Goal: Communication & Community: Answer question/provide support

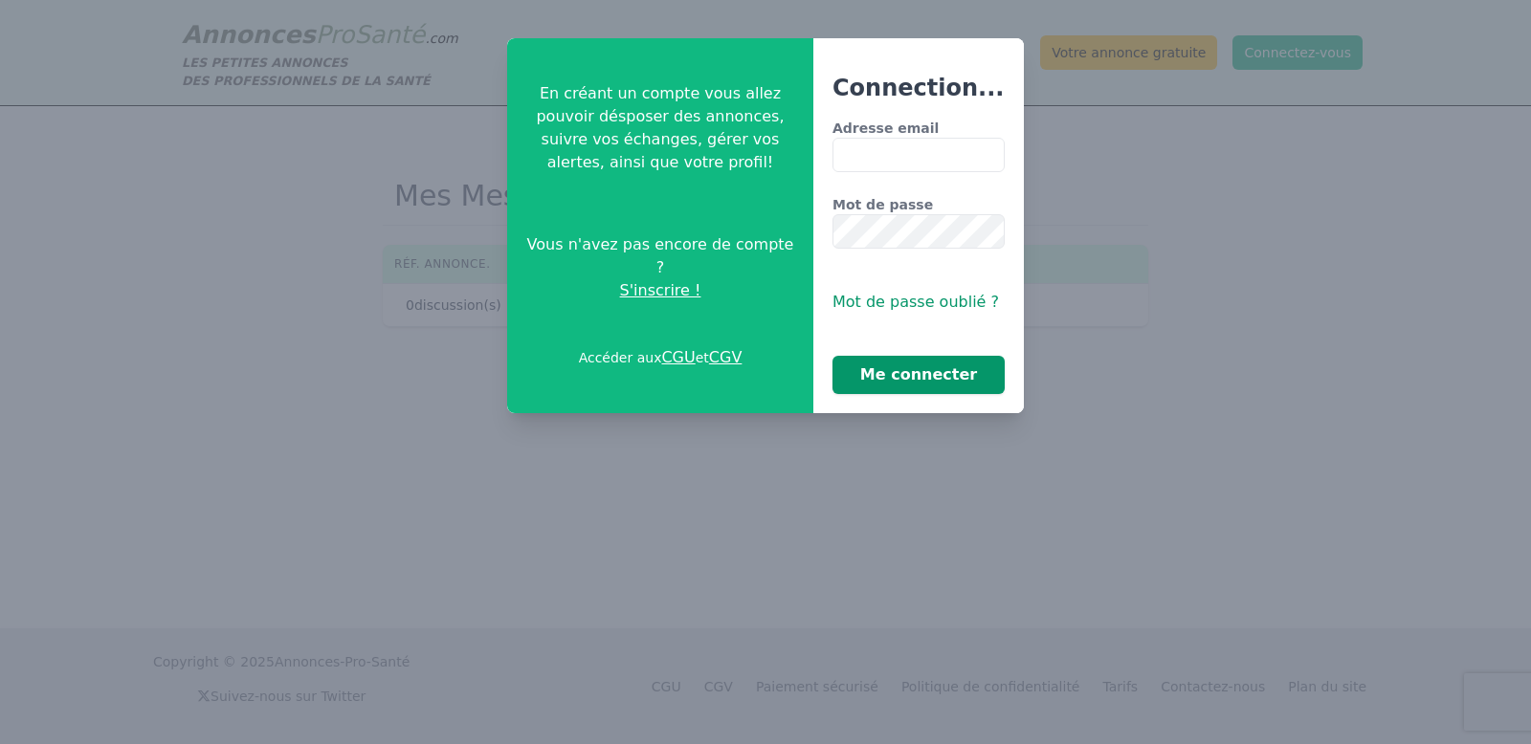
type input "**********"
click at [902, 387] on button "Me connecter" at bounding box center [918, 375] width 172 height 38
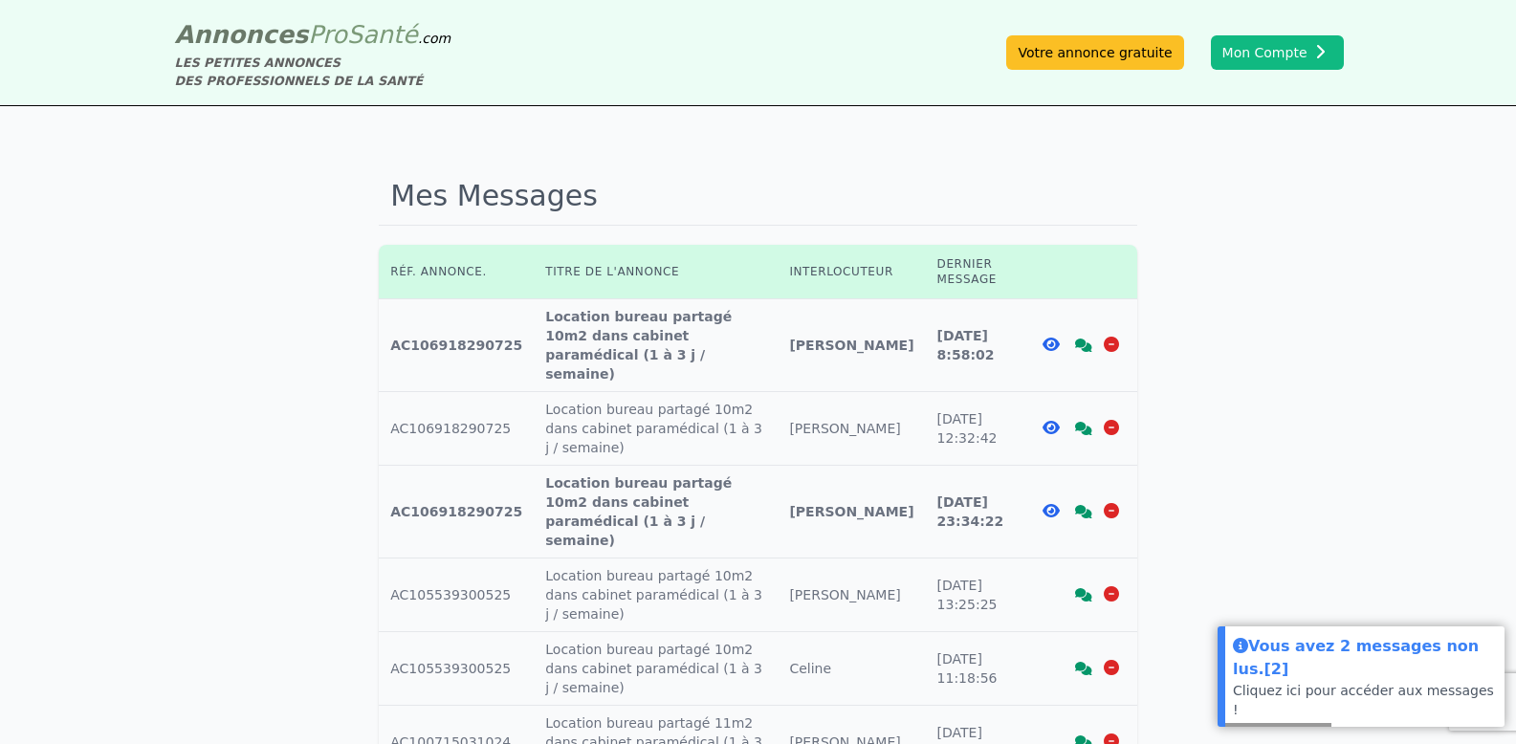
click at [1083, 339] on icon at bounding box center [1083, 345] width 17 height 13
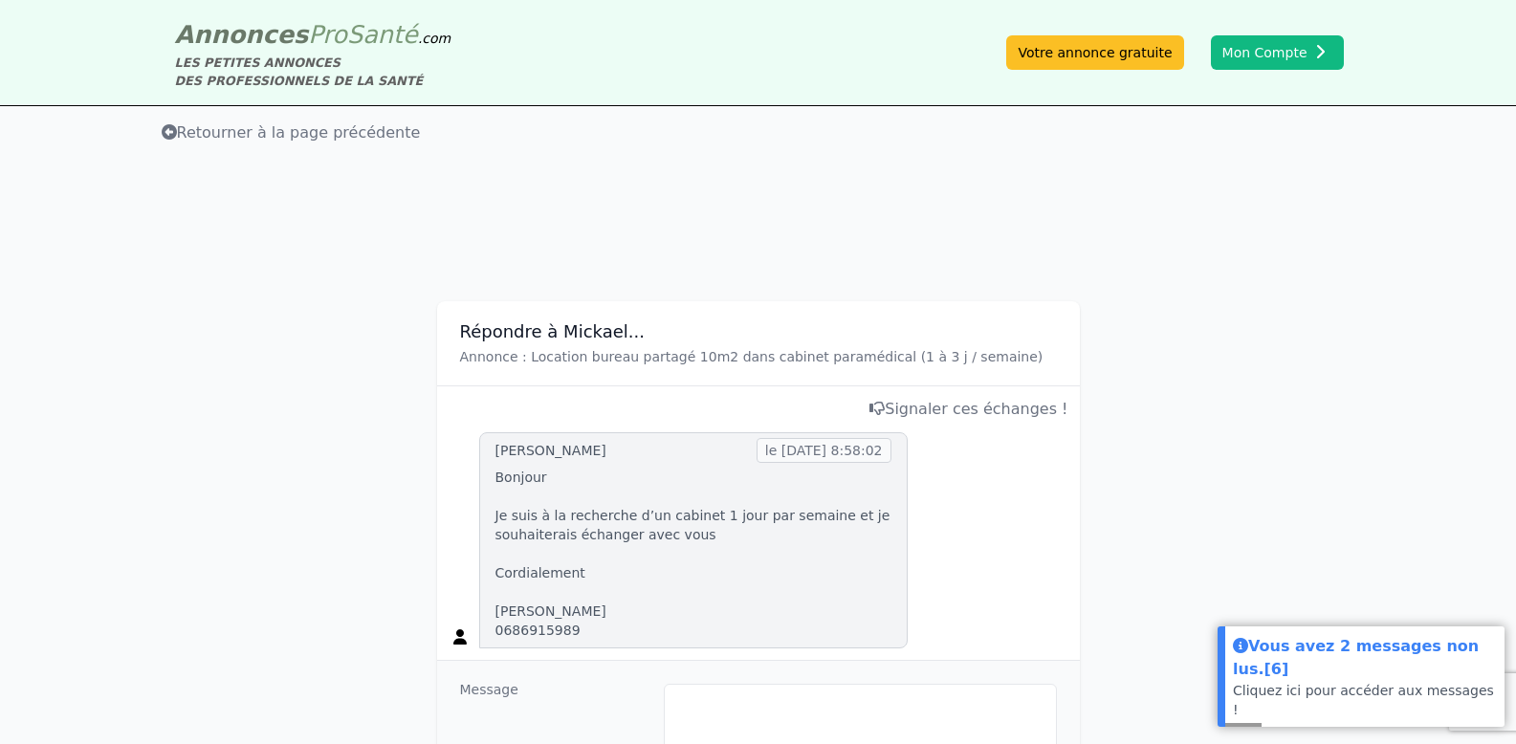
scroll to position [168, 0]
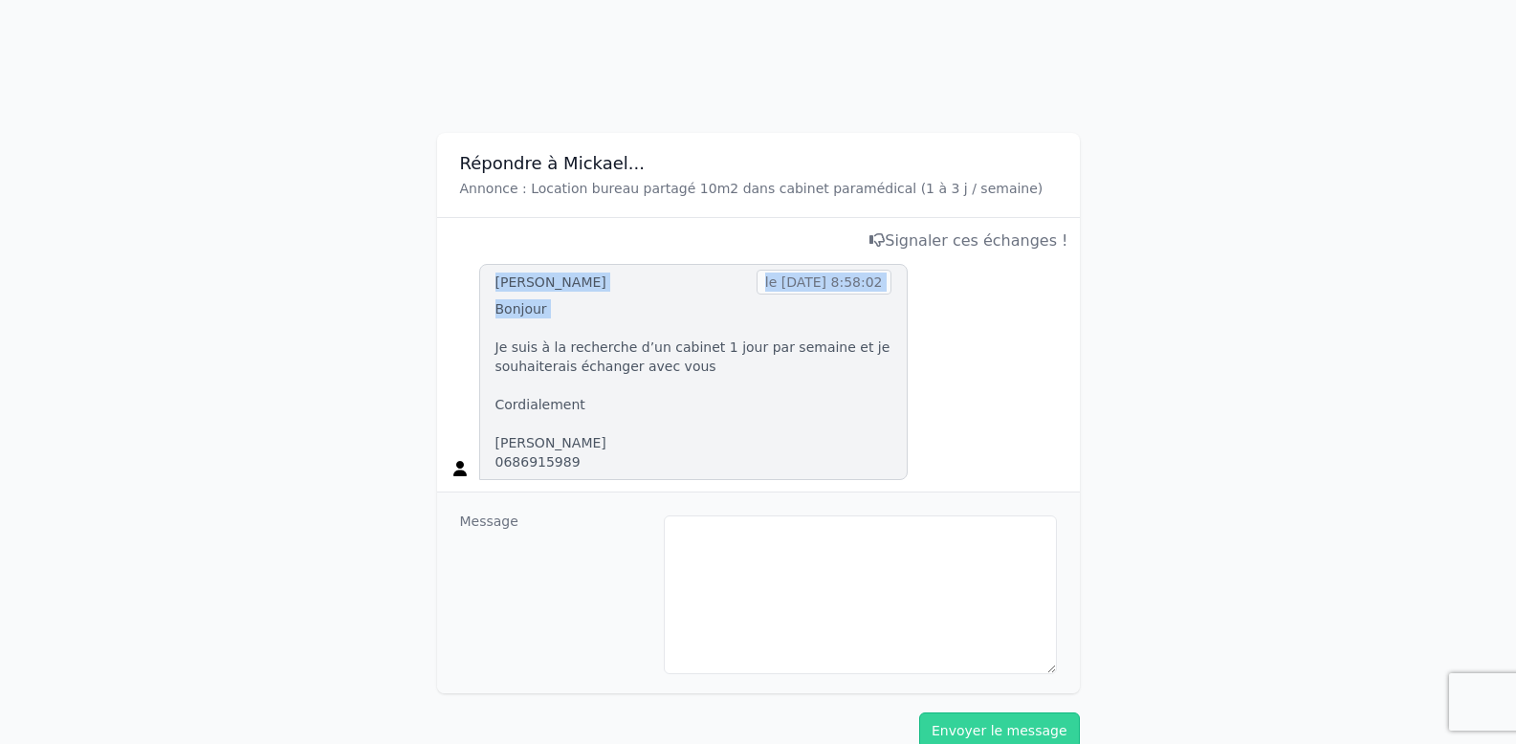
drag, startPoint x: 1083, startPoint y: 337, endPoint x: 141, endPoint y: 255, distance: 945.8
click at [141, 255] on div "Répondre à Mickael... Annonce : Location bureau partagé 10m2 dans cabinet param…" at bounding box center [758, 432] width 1516 height 758
drag, startPoint x: 169, startPoint y: 244, endPoint x: 925, endPoint y: 449, distance: 783.0
click at [925, 449] on div "Répondre à Mickael... Annonce : Location bureau partagé 10m2 dans cabinet param…" at bounding box center [758, 432] width 1516 height 758
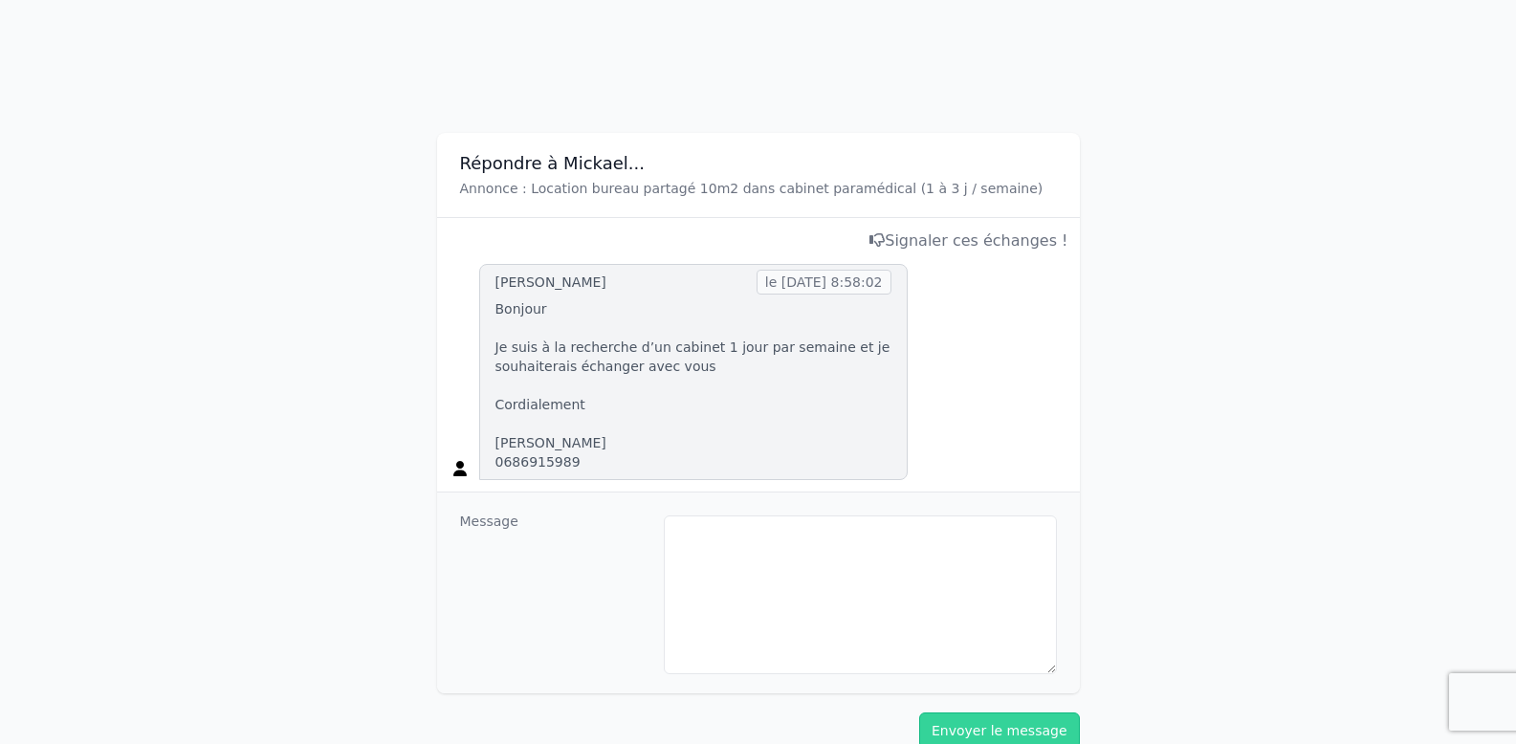
click at [923, 448] on div "[PERSON_NAME] le [DATE] 8:58:02 Bonjour Je suis à la recherche d’un cabinet 1 j…" at bounding box center [759, 372] width 620 height 216
